Goal: Task Accomplishment & Management: Complete application form

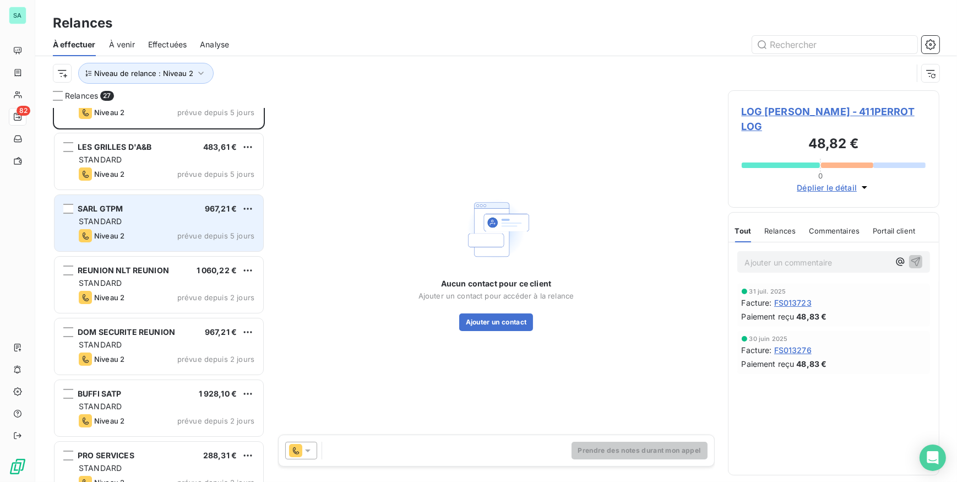
scroll to position [50, 0]
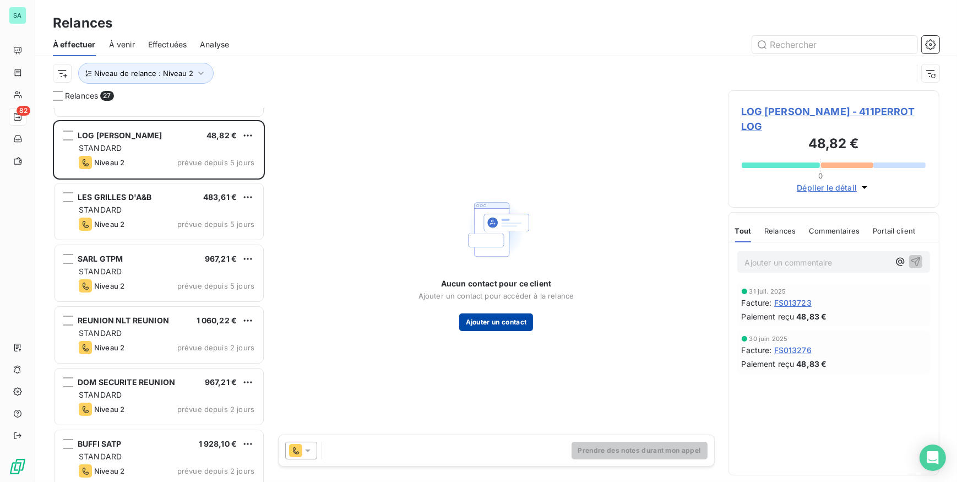
click at [506, 316] on button "Ajouter un contact" at bounding box center [496, 322] width 74 height 18
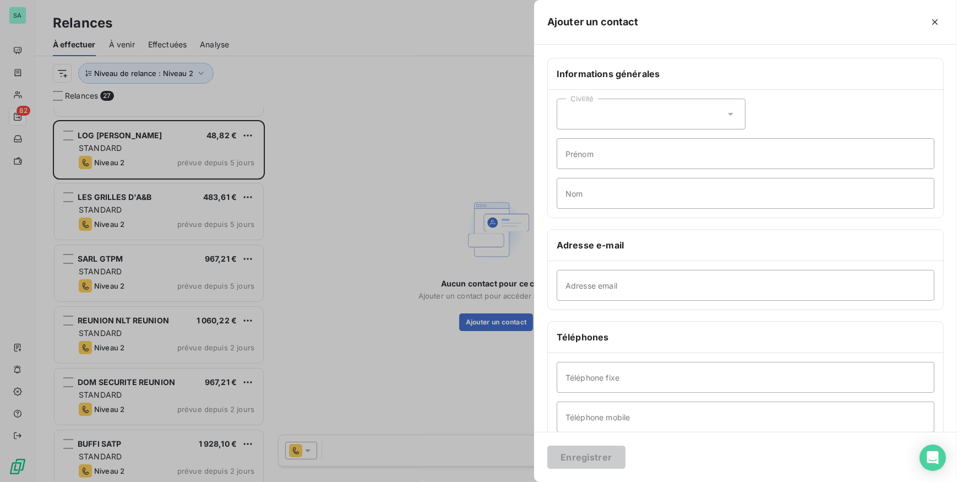
drag, startPoint x: 587, startPoint y: 104, endPoint x: 589, endPoint y: 116, distance: 11.7
click at [587, 105] on div "Civilité" at bounding box center [650, 114] width 189 height 31
click at [586, 157] on span "Monsieur" at bounding box center [594, 161] width 33 height 10
click at [584, 159] on input "Prénom" at bounding box center [745, 153] width 378 height 31
type input "logan"
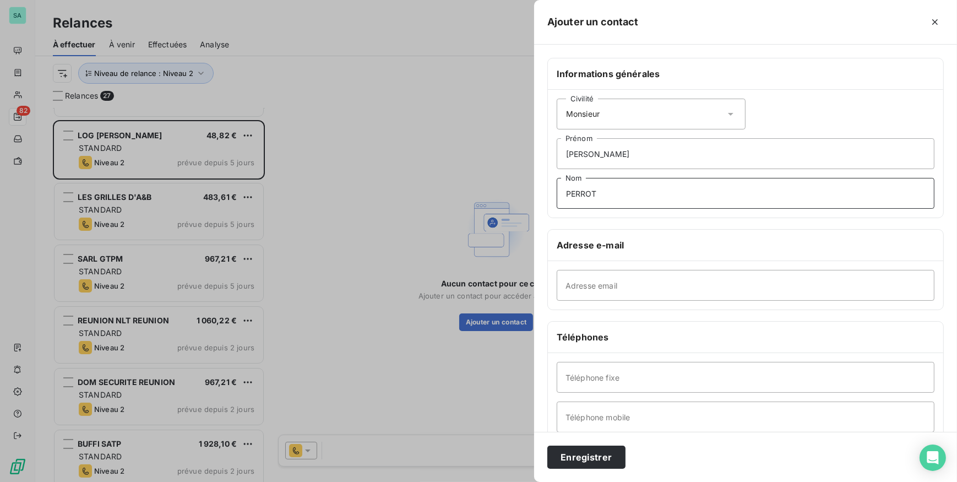
type input "PERROT"
click at [687, 282] on input "Adresse email" at bounding box center [745, 285] width 378 height 31
paste input "perrot.logan@gmail.com"
type input "perrot.logan@gmail.com"
click at [675, 418] on input "Téléphone mobile" at bounding box center [745, 416] width 378 height 31
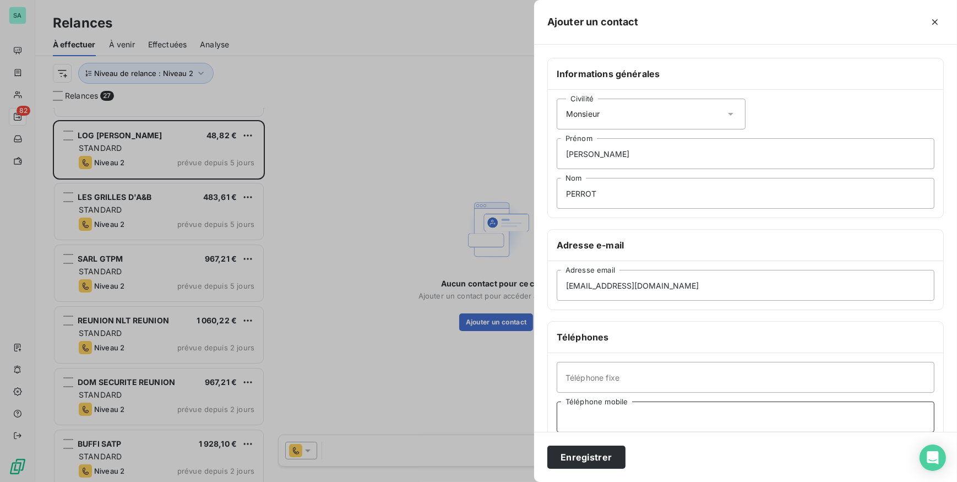
paste input "0693 11 69 07"
type input "0693 11 69 07"
click at [566, 457] on button "Enregistrer" at bounding box center [586, 456] width 78 height 23
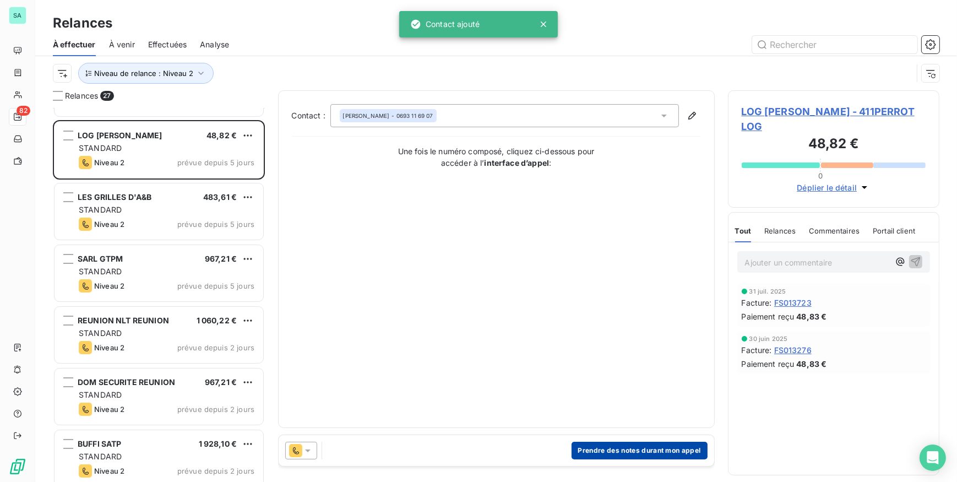
click at [599, 455] on button "Prendre des notes durant mon appel" at bounding box center [639, 450] width 136 height 18
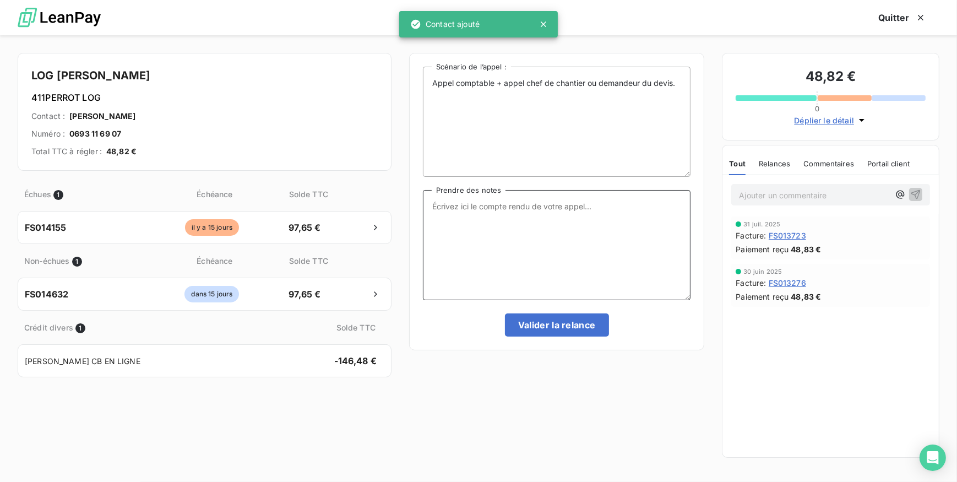
click at [500, 211] on textarea "Prendre des notes" at bounding box center [557, 245] width 268 height 110
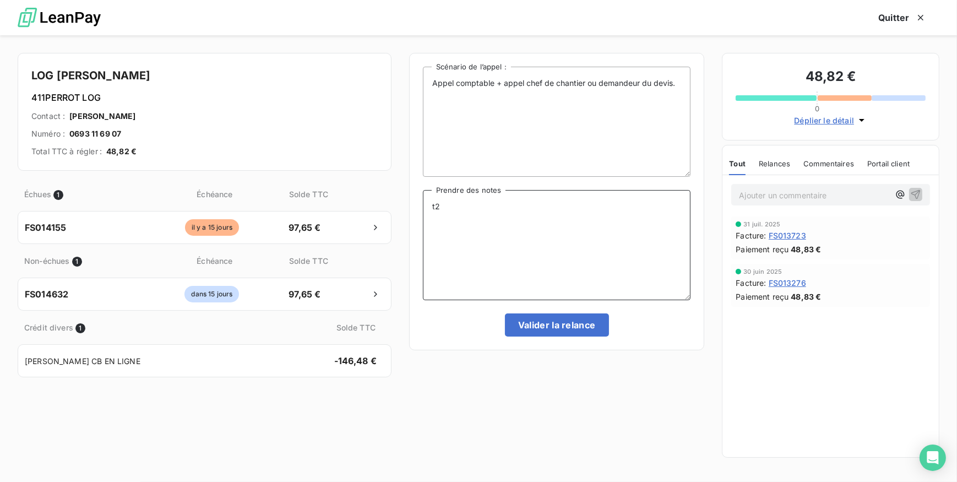
type textarea "t"
click at [440, 205] on textarea "T" at bounding box center [557, 245] width 268 height 110
click at [554, 206] on textarea "Tél M.PERROT, envoie grand livre+facture+RIB." at bounding box center [557, 245] width 268 height 110
click at [560, 206] on textarea "Tél M.PERROT, envoie grand livre +facture+RIB." at bounding box center [557, 245] width 268 height 110
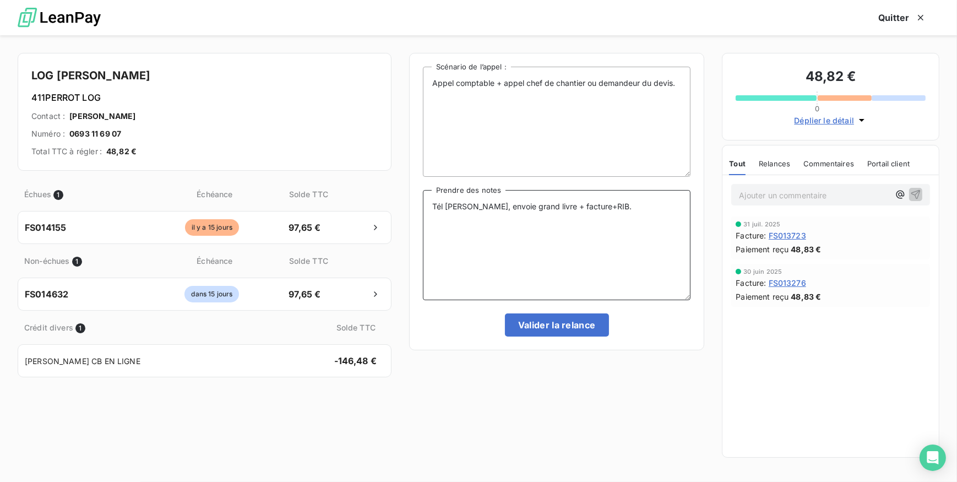
click at [588, 209] on textarea "Tél M.PERROT, envoie grand livre + facture+RIB." at bounding box center [557, 245] width 268 height 110
click at [595, 204] on textarea "Tél M.PERROT, envoie grand livre + facture +RIB." at bounding box center [557, 245] width 268 height 110
click at [588, 209] on textarea "Tél M.PERROT, envoie grand livre + facture + RIB." at bounding box center [557, 245] width 268 height 110
click at [619, 207] on textarea "Tél M.PERROT, envoie grand livre + factures + RIB." at bounding box center [557, 245] width 268 height 110
click at [529, 216] on textarea "Tél M.PERROT, envoie grand livre + factures + RIB par mail, à suivre pour le rè…" at bounding box center [557, 245] width 268 height 110
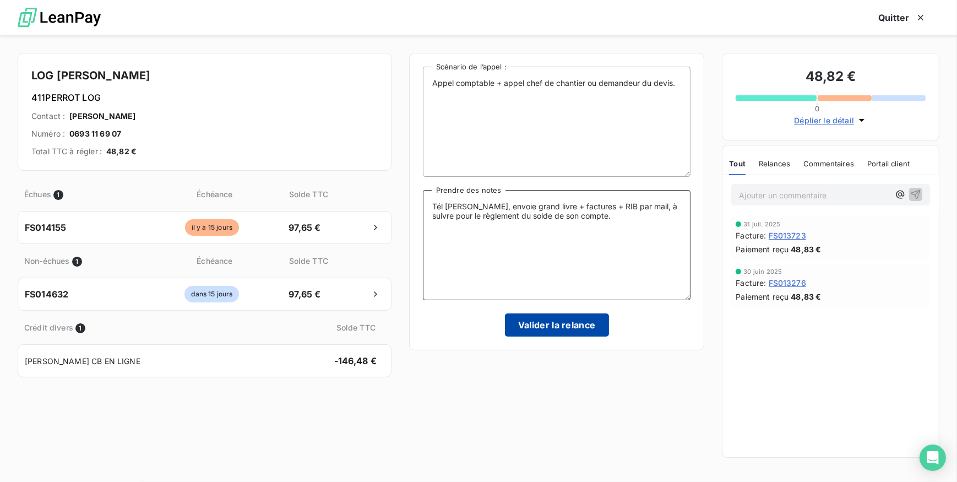
type textarea "Tél M.PERROT, envoie grand livre + factures + RIB par mail, à suivre pour le rè…"
click at [569, 329] on button "Valider la relance" at bounding box center [557, 324] width 104 height 23
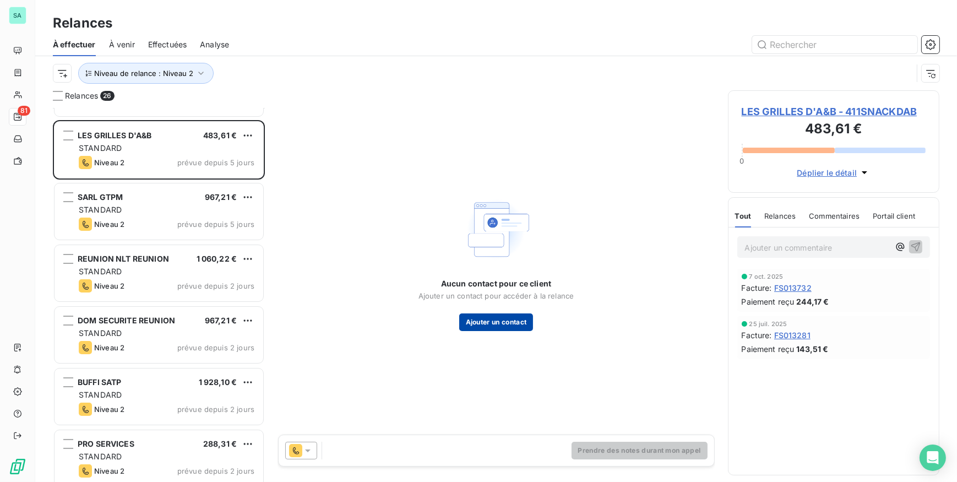
click at [488, 319] on button "Ajouter un contact" at bounding box center [496, 322] width 74 height 18
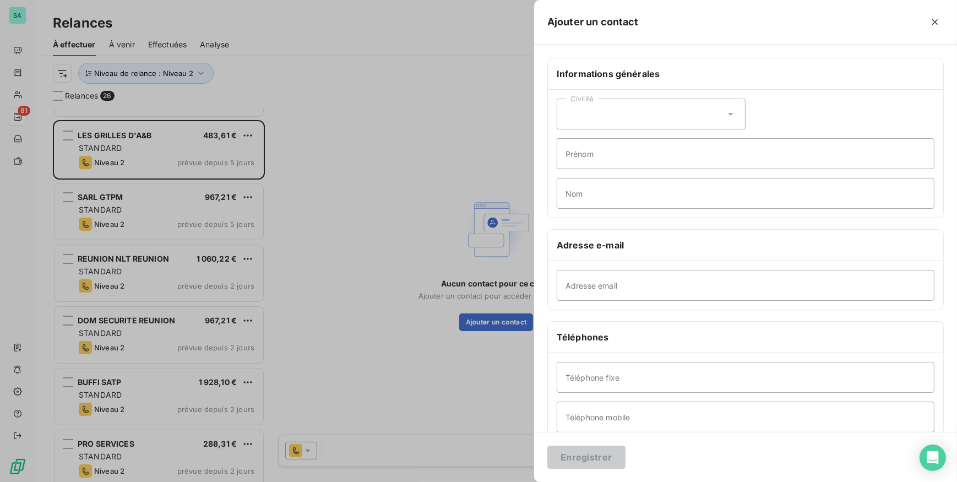
click at [583, 119] on div "Civilité" at bounding box center [650, 114] width 189 height 31
click at [589, 157] on span "Monsieur" at bounding box center [594, 161] width 33 height 10
click at [589, 157] on input "Prénom" at bounding box center [745, 153] width 378 height 31
type input "b"
type input "BILLY"
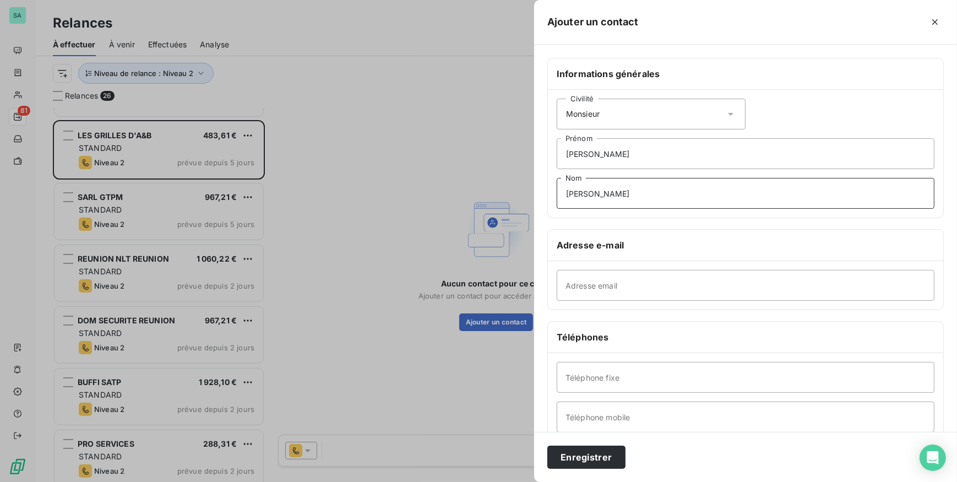
type input "BOYER"
click at [605, 280] on input "Adresse email" at bounding box center [745, 285] width 378 height 31
paste input "billyboyer39@gmail.com"
type input "billyboyer39@gmail.com"
click at [643, 412] on input "Téléphone mobile" at bounding box center [745, 416] width 378 height 31
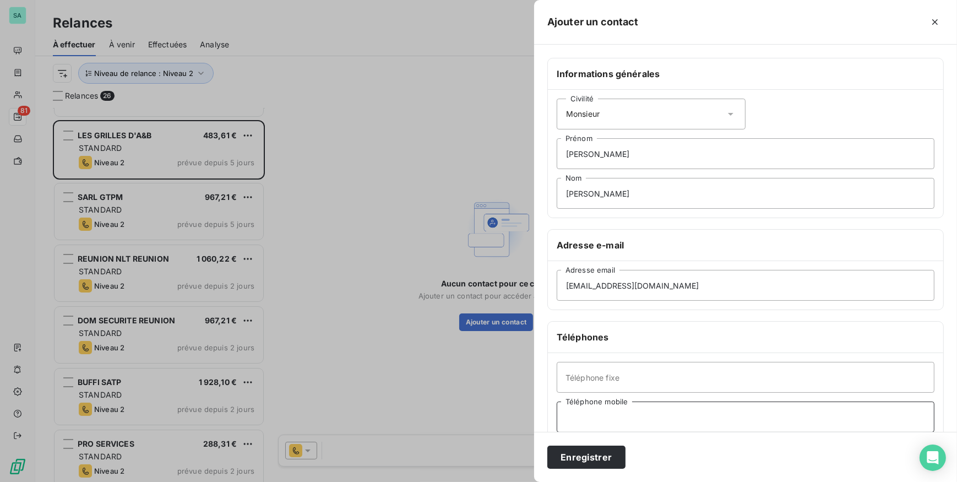
paste input "0692 40 48 78"
type input "0692 40 48 78"
click at [598, 451] on button "Enregistrer" at bounding box center [586, 456] width 78 height 23
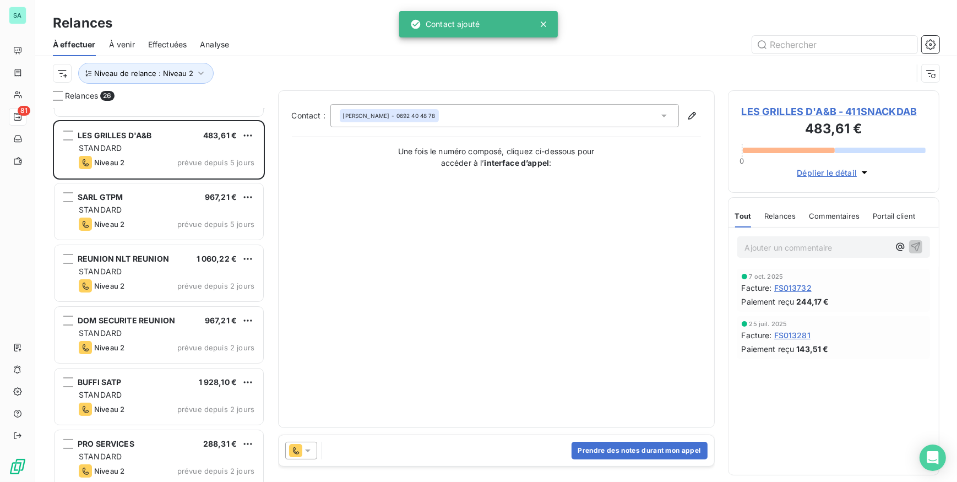
click at [156, 46] on span "Effectuées" at bounding box center [167, 44] width 39 height 11
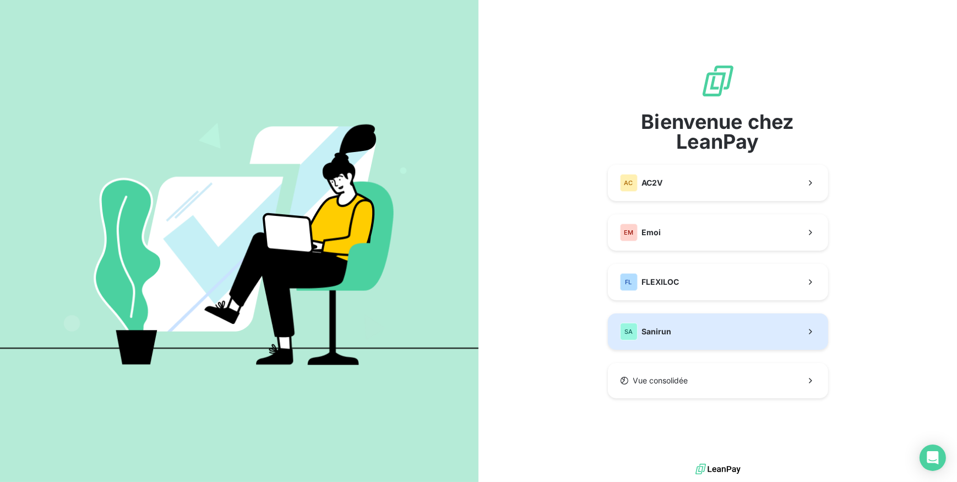
click at [680, 324] on button "SA Sanirun" at bounding box center [718, 331] width 220 height 36
